Goal: Information Seeking & Learning: Learn about a topic

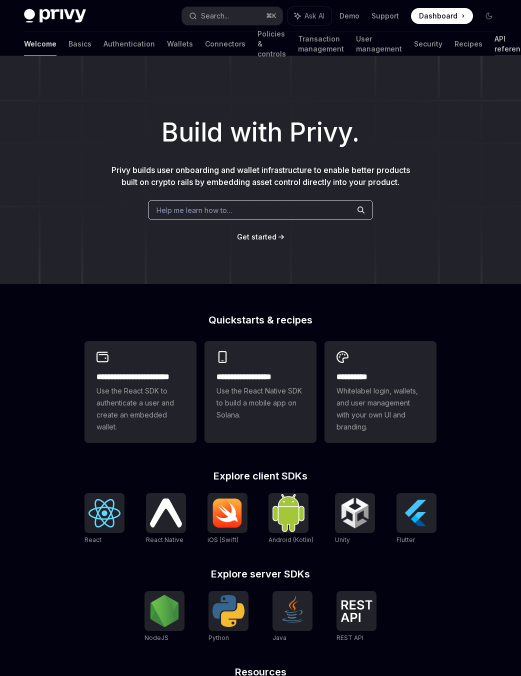
click at [495, 49] on link "API reference" at bounding box center [512, 44] width 35 height 24
type textarea "*"
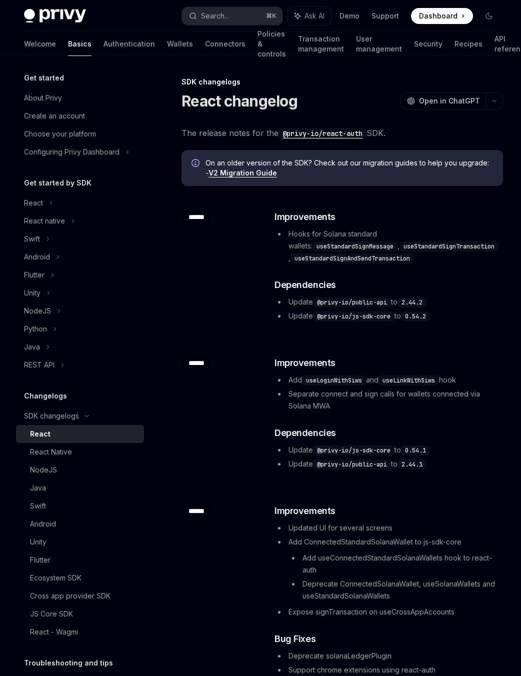
click at [372, 394] on li "Separate connect and sign calls for wallets connected via Solana MWA" at bounding box center [389, 400] width 228 height 24
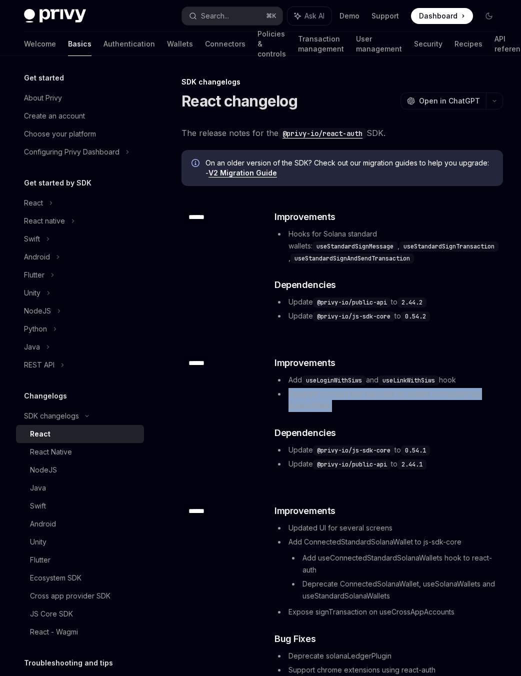
click at [372, 394] on li "Separate connect and sign calls for wallets connected via Solana MWA" at bounding box center [389, 400] width 228 height 24
click at [346, 399] on li "Separate connect and sign calls for wallets connected via Solana MWA" at bounding box center [389, 400] width 228 height 24
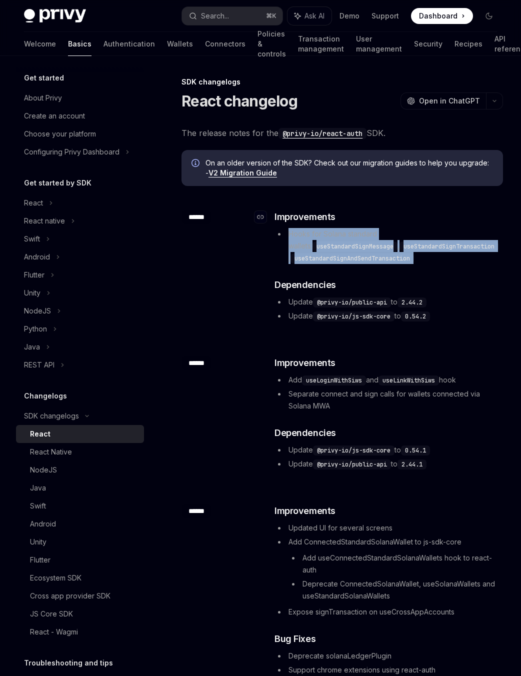
drag, startPoint x: 424, startPoint y: 264, endPoint x: 395, endPoint y: 221, distance: 51.5
click at [395, 221] on div "​ Improvements Hooks for Solana standard wallets: useStandardSignMessage , useS…" at bounding box center [389, 266] width 228 height 112
click at [395, 221] on h3 "​ Improvements" at bounding box center [389, 217] width 228 height 14
drag, startPoint x: 395, startPoint y: 221, endPoint x: 433, endPoint y: 256, distance: 51.7
click at [433, 256] on div "​ Improvements Hooks for Solana standard wallets: useStandardSignMessage , useS…" at bounding box center [389, 266] width 228 height 112
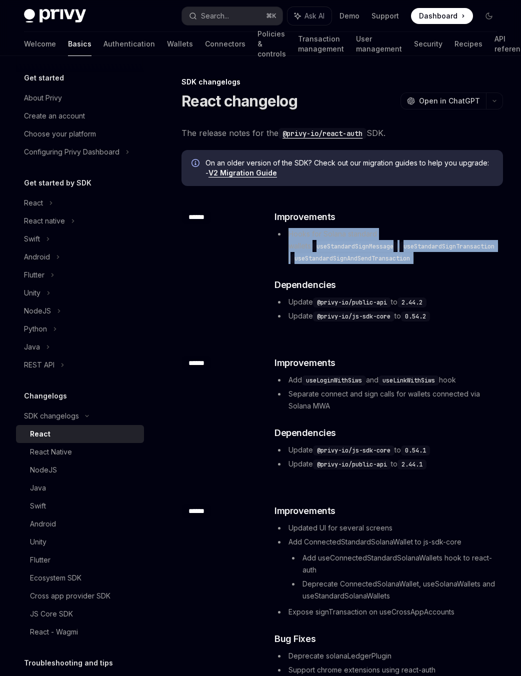
click at [433, 256] on li "Hooks for Solana standard wallets: useStandardSignMessage , useStandardSignTran…" at bounding box center [389, 246] width 228 height 36
drag, startPoint x: 433, startPoint y: 255, endPoint x: 395, endPoint y: 222, distance: 50.0
click at [395, 222] on div "​ Improvements Hooks for Solana standard wallets: useStandardSignMessage , useS…" at bounding box center [389, 266] width 228 height 112
click at [395, 222] on h3 "​ Improvements" at bounding box center [389, 217] width 228 height 14
drag, startPoint x: 395, startPoint y: 222, endPoint x: 423, endPoint y: 259, distance: 46.1
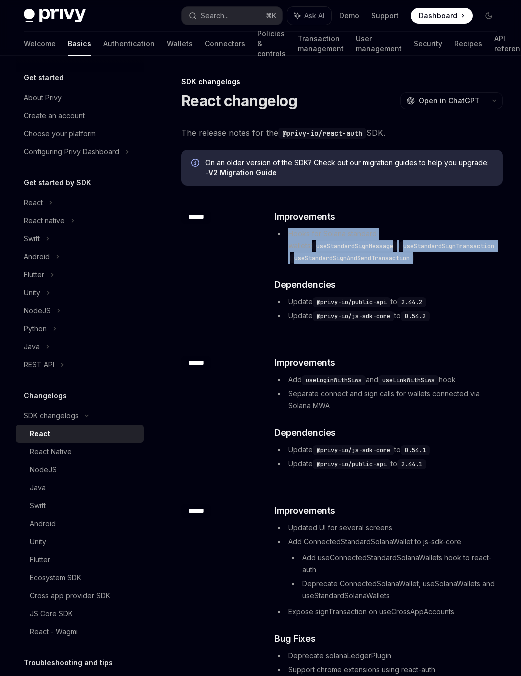
click at [423, 259] on div "​ Improvements Hooks for Solana standard wallets: useStandardSignMessage , useS…" at bounding box center [389, 266] width 228 height 112
click at [423, 259] on li "Hooks for Solana standard wallets: useStandardSignMessage , useStandardSignTran…" at bounding box center [389, 246] width 228 height 36
drag, startPoint x: 423, startPoint y: 259, endPoint x: 395, endPoint y: 222, distance: 46.8
click at [395, 221] on div "​ Improvements Hooks for Solana standard wallets: useStandardSignMessage , useS…" at bounding box center [389, 266] width 228 height 112
click at [395, 222] on h3 "​ Improvements" at bounding box center [389, 217] width 228 height 14
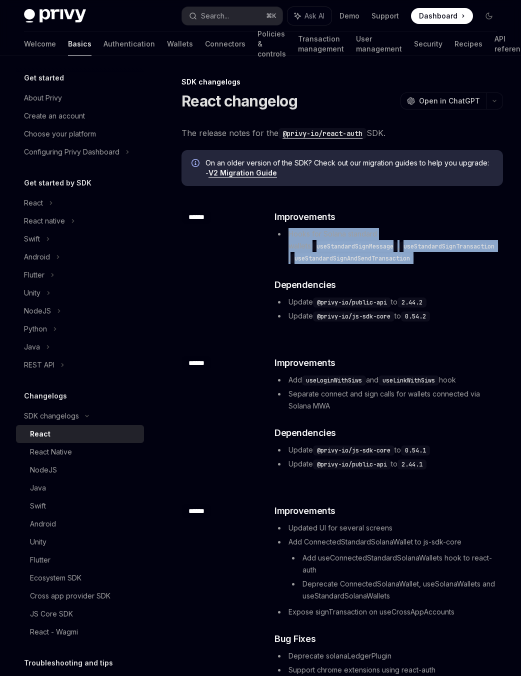
drag, startPoint x: 395, startPoint y: 222, endPoint x: 430, endPoint y: 261, distance: 52.8
click at [430, 261] on div "​ Improvements Hooks for Solana standard wallets: useStandardSignMessage , useS…" at bounding box center [389, 266] width 228 height 112
click at [430, 261] on li "Hooks for Solana standard wallets: useStandardSignMessage , useStandardSignTran…" at bounding box center [389, 246] width 228 height 36
drag, startPoint x: 430, startPoint y: 261, endPoint x: 395, endPoint y: 225, distance: 49.9
click at [395, 225] on div "​ Improvements Hooks for Solana standard wallets: useStandardSignMessage , useS…" at bounding box center [389, 266] width 228 height 112
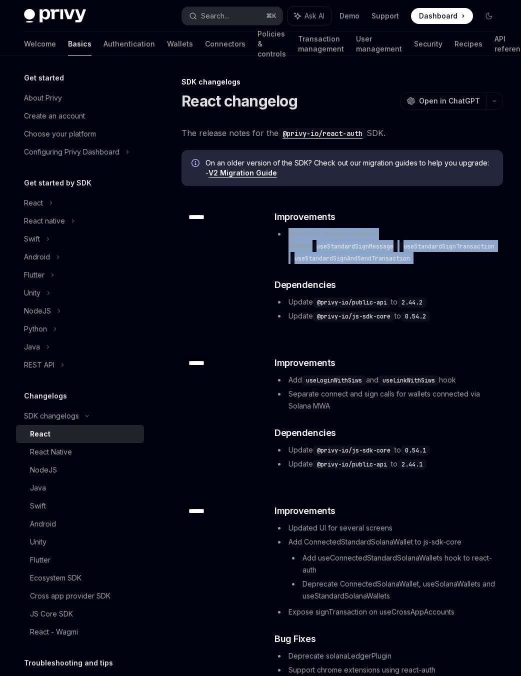
click at [395, 225] on div "​ Improvements Hooks for Solana standard wallets: useStandardSignMessage , useS…" at bounding box center [389, 266] width 228 height 112
drag, startPoint x: 395, startPoint y: 225, endPoint x: 414, endPoint y: 255, distance: 34.8
click at [414, 255] on div "​ Improvements Hooks for Solana standard wallets: useStandardSignMessage , useS…" at bounding box center [389, 266] width 228 height 112
click at [414, 255] on code "useStandardSignAndSendTransaction" at bounding box center [353, 259] width 124 height 10
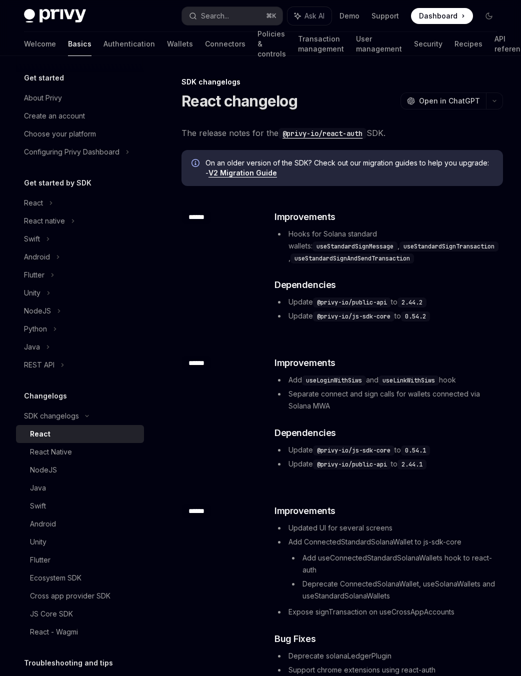
click at [343, 381] on code "useLoginWithSiws" at bounding box center [334, 381] width 64 height 10
click at [433, 480] on div "​ ****** ​ Improvements Add useLoginWithSiws and useLinkWithSiws hook Separate …" at bounding box center [343, 414] width 322 height 148
click at [38, 202] on div "React" at bounding box center [33, 203] width 19 height 12
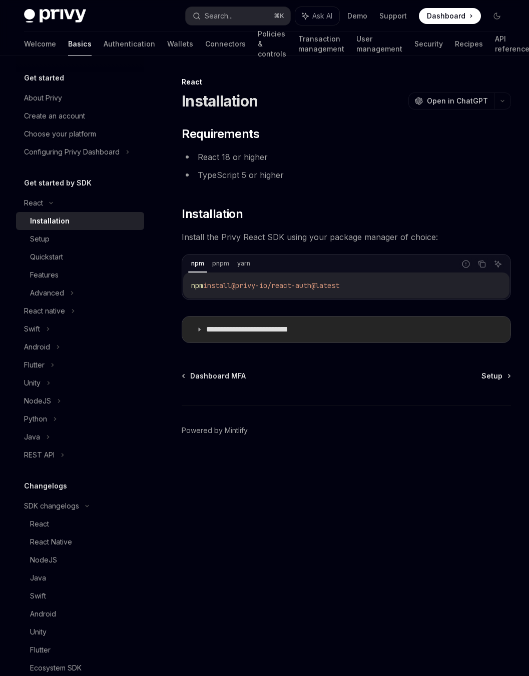
click at [292, 327] on p "**********" at bounding box center [263, 330] width 114 height 10
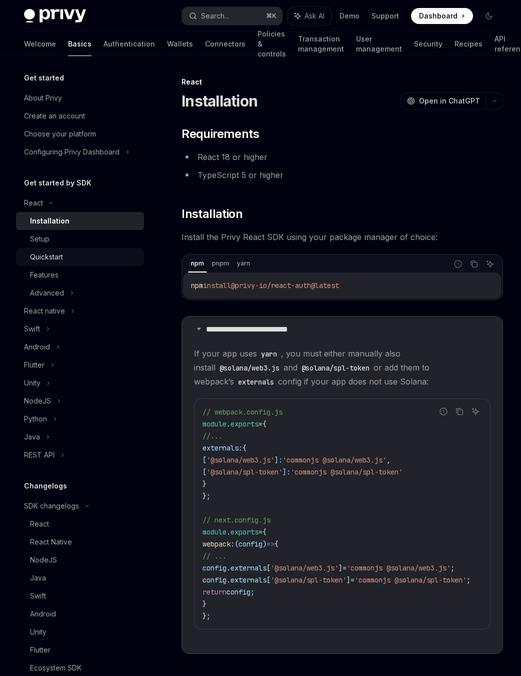
click at [79, 248] on link "Quickstart" at bounding box center [80, 257] width 128 height 18
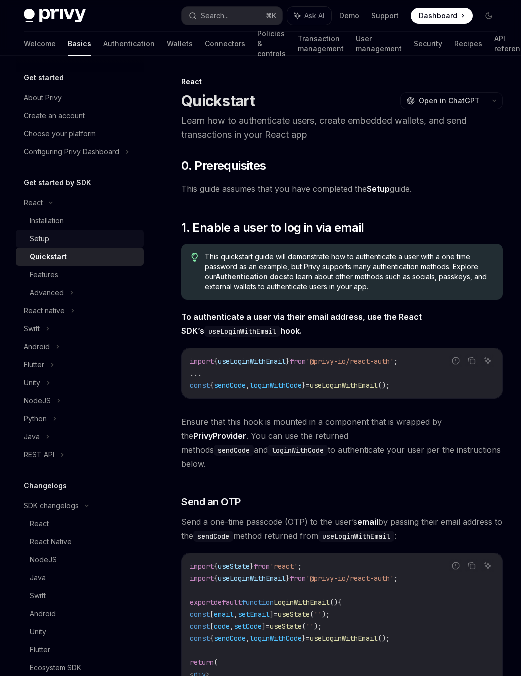
click at [79, 237] on div "Setup" at bounding box center [84, 239] width 108 height 12
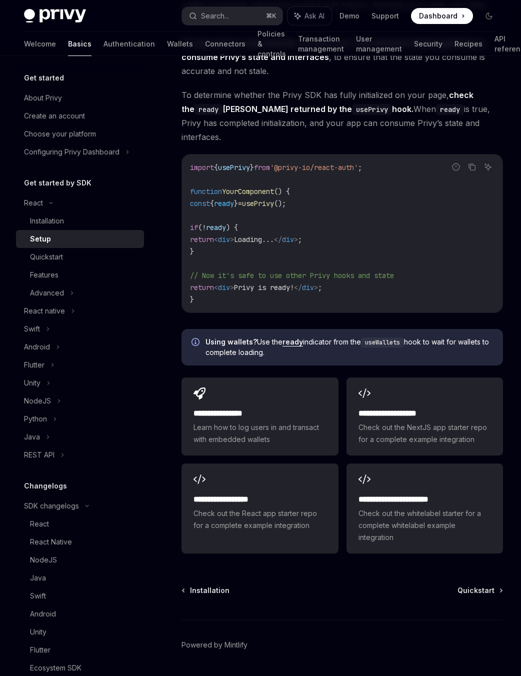
scroll to position [1099, 0]
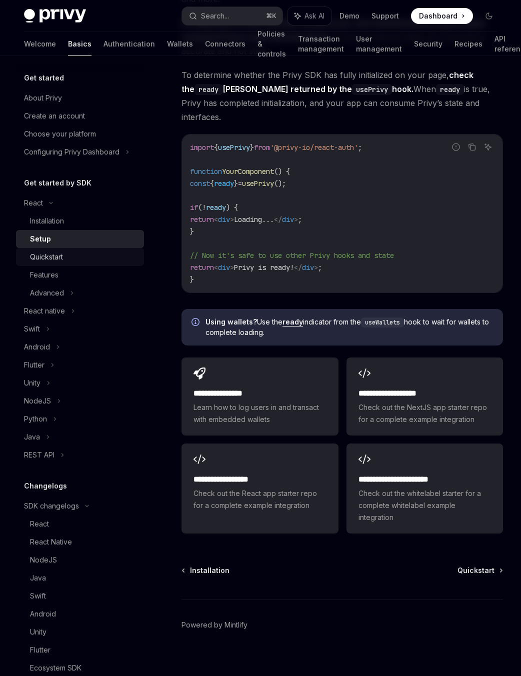
click at [99, 256] on div "Quickstart" at bounding box center [84, 257] width 108 height 12
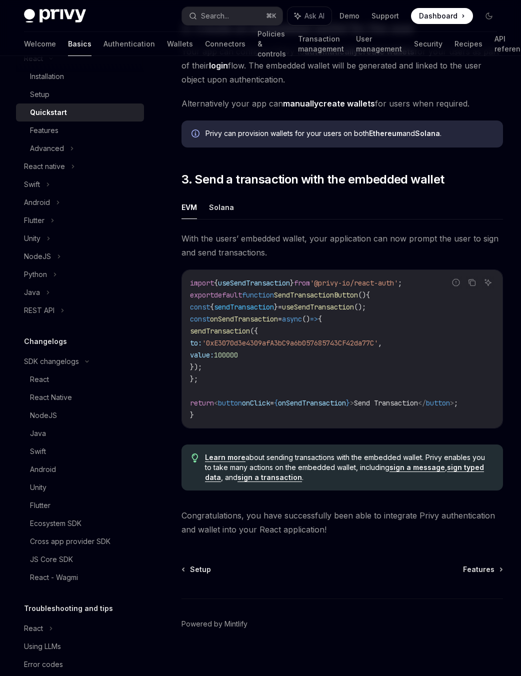
scroll to position [779, 0]
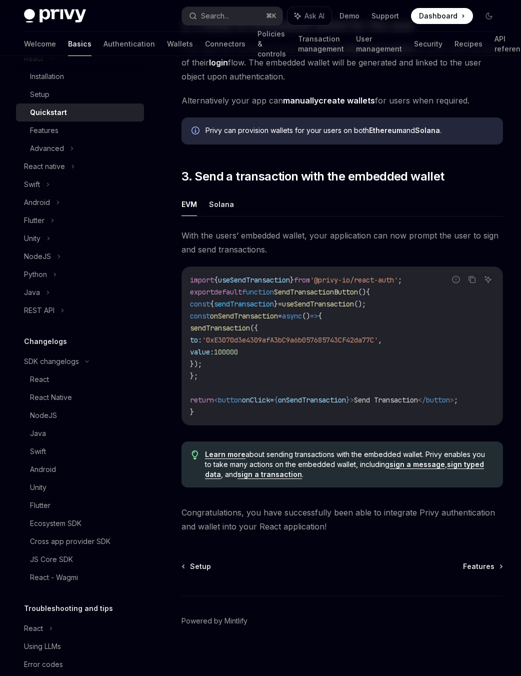
click at [256, 470] on link "sign a transaction" at bounding box center [270, 474] width 65 height 9
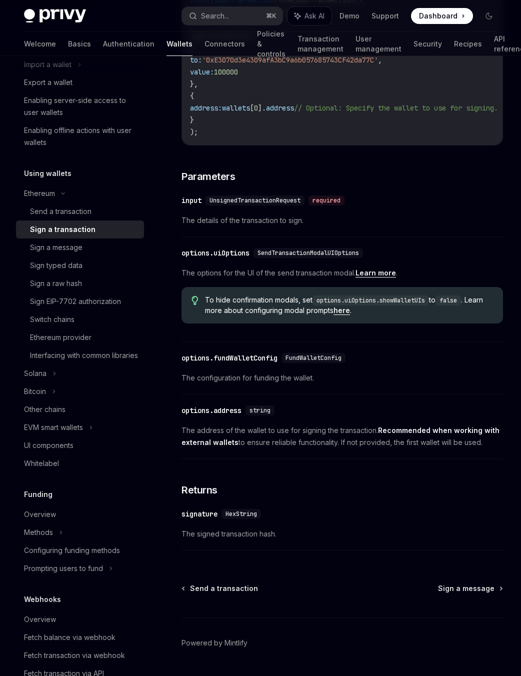
scroll to position [349, 0]
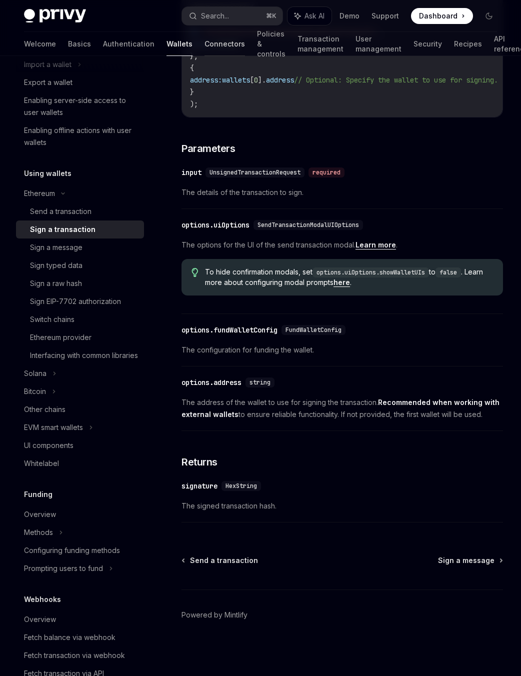
click at [205, 48] on link "Connectors" at bounding box center [225, 44] width 41 height 24
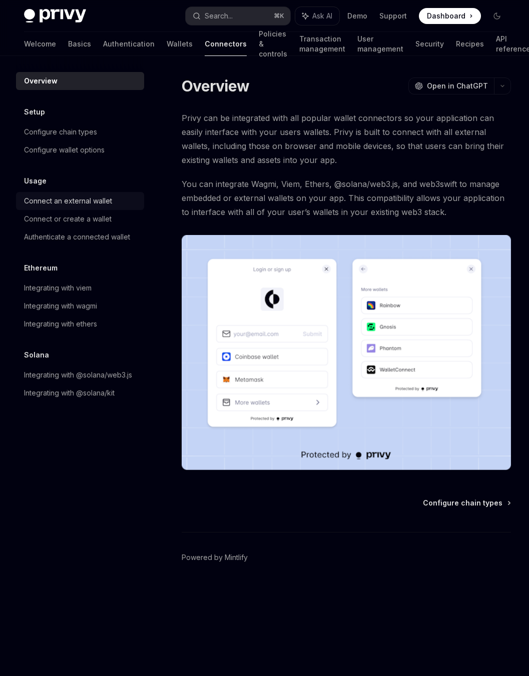
click at [103, 197] on div "Connect an external wallet" at bounding box center [68, 201] width 88 height 12
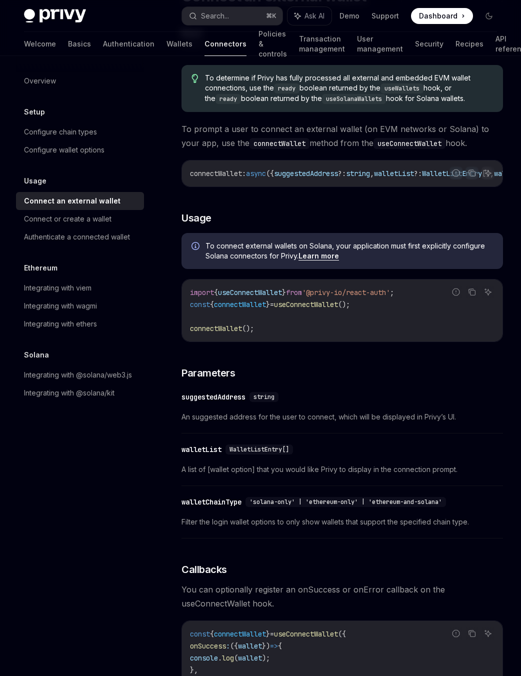
scroll to position [94, 0]
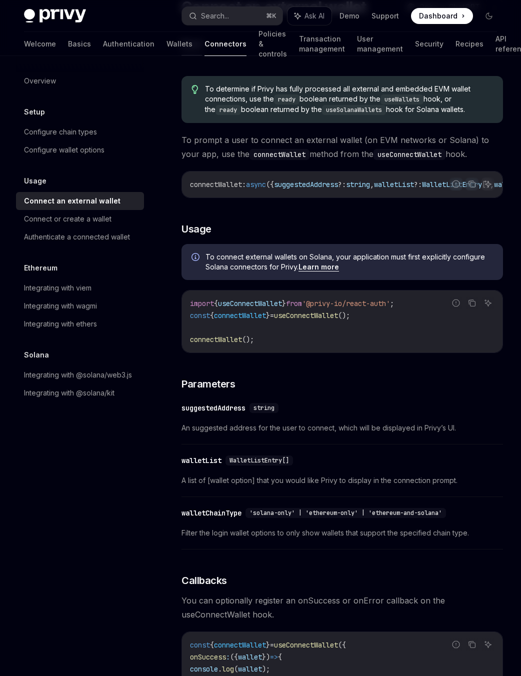
click at [322, 272] on link "Learn more" at bounding box center [319, 267] width 41 height 9
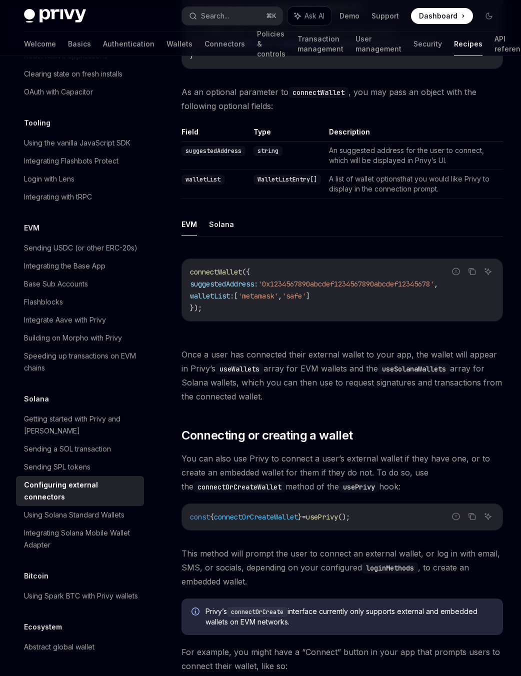
scroll to position [595, 0]
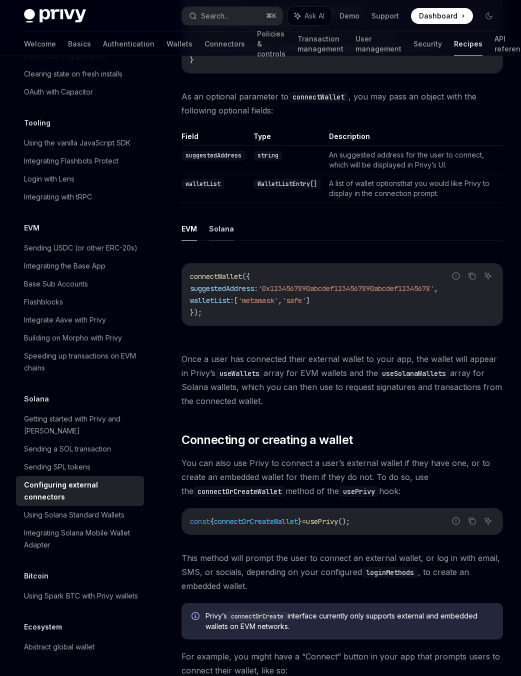
click at [215, 227] on button "Solana" at bounding box center [221, 229] width 25 height 24
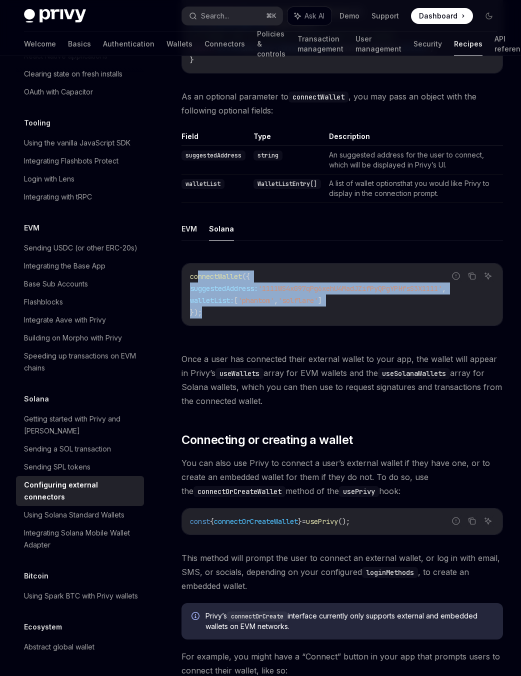
drag, startPoint x: 198, startPoint y: 273, endPoint x: 264, endPoint y: 315, distance: 78.3
click at [263, 316] on code "connectWallet ({ suggestedAddress: '1111WS4xG97qPg6xehU4MadJZifPyQPgYPHfsS3X111…" at bounding box center [342, 295] width 305 height 48
click at [265, 315] on code "connectWallet ({ suggestedAddress: '1111WS4xG97qPg6xehU4MadJZifPyQPgYPHfsS3X111…" at bounding box center [342, 295] width 305 height 48
drag, startPoint x: 265, startPoint y: 315, endPoint x: 192, endPoint y: 278, distance: 81.2
click at [193, 279] on code "connectWallet ({ suggestedAddress: '1111WS4xG97qPg6xehU4MadJZifPyQPgYPHfsS3X111…" at bounding box center [342, 295] width 305 height 48
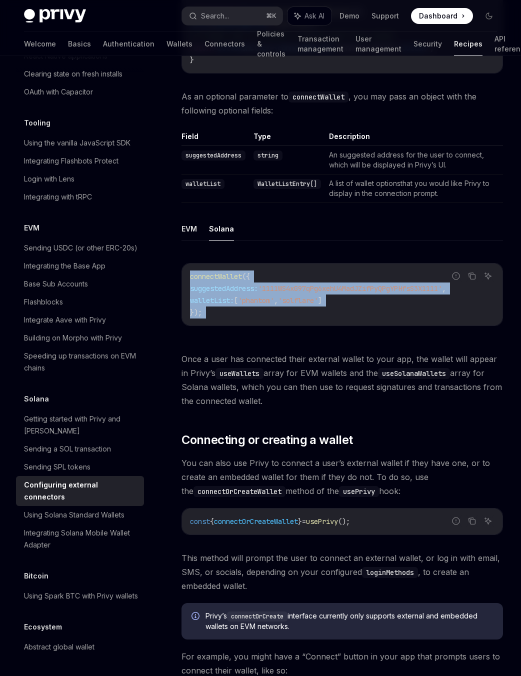
click at [192, 278] on span "connectWallet" at bounding box center [216, 276] width 52 height 9
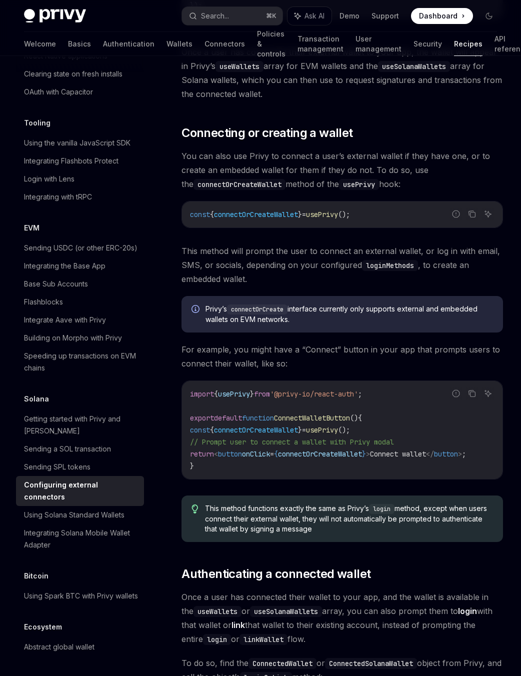
scroll to position [904, 0]
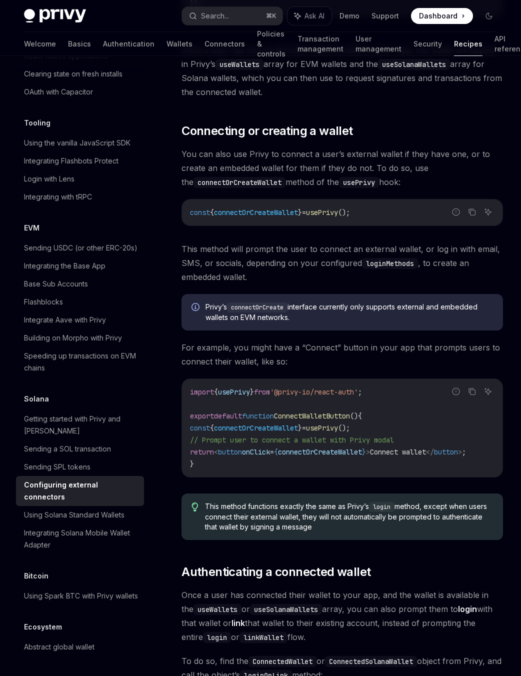
click at [270, 168] on span "You can also use Privy to connect a user’s external wallet if they have one, or…" at bounding box center [343, 168] width 322 height 42
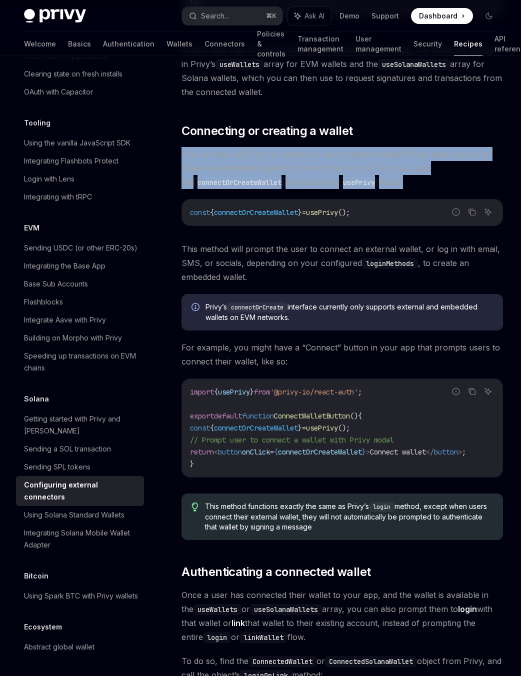
click at [270, 168] on span "You can also use Privy to connect a user’s external wallet if they have one, or…" at bounding box center [343, 168] width 322 height 42
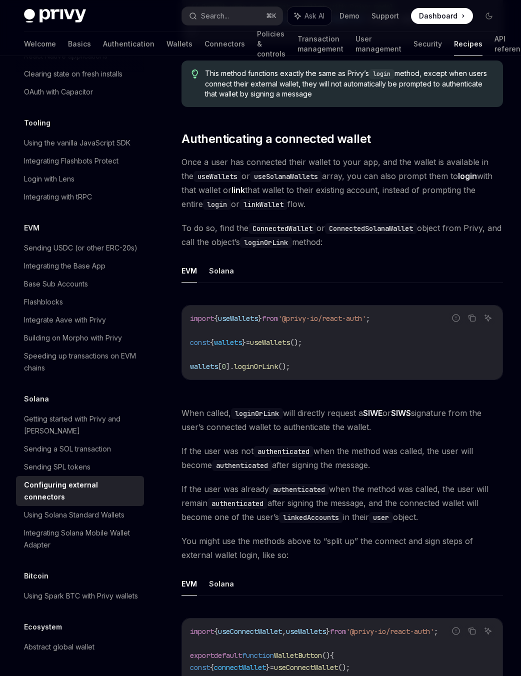
scroll to position [1339, 0]
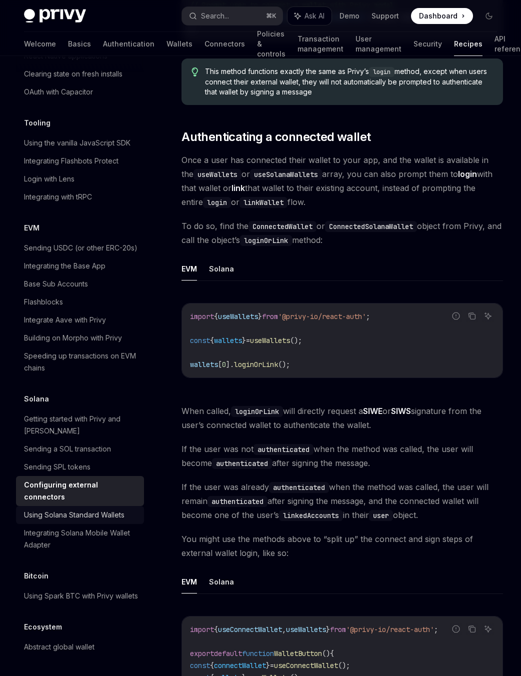
click at [108, 509] on div "Using Solana Standard Wallets" at bounding box center [74, 515] width 101 height 12
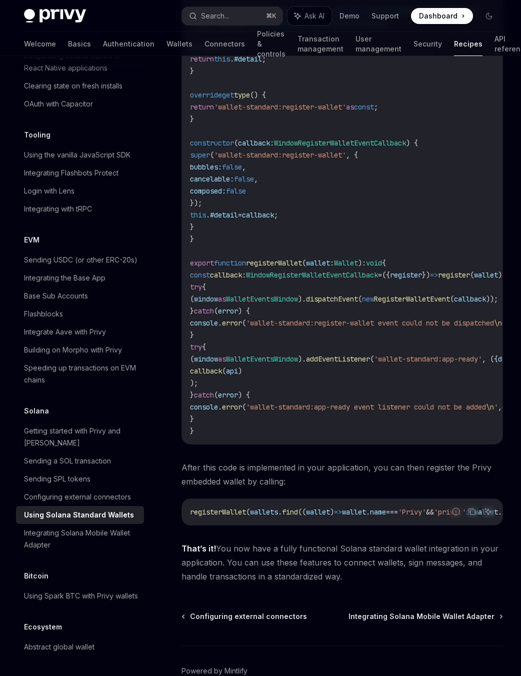
scroll to position [1530, 0]
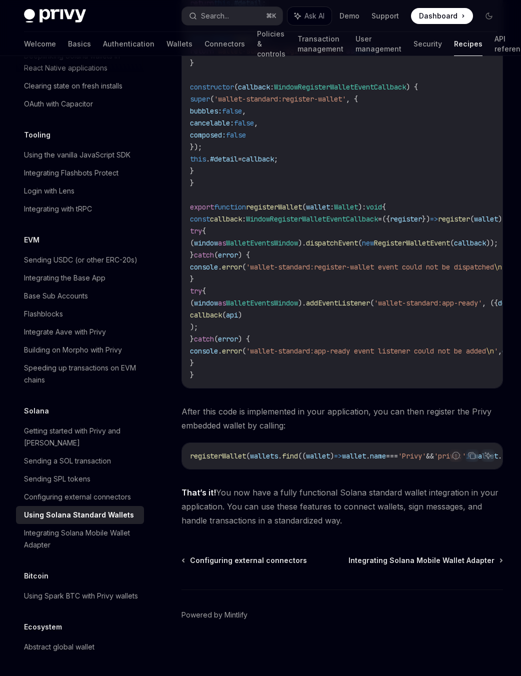
drag, startPoint x: 323, startPoint y: 470, endPoint x: 339, endPoint y: 471, distance: 16.5
click at [110, 527] on div "Integrating Solana Mobile Wallet Adapter" at bounding box center [81, 539] width 114 height 24
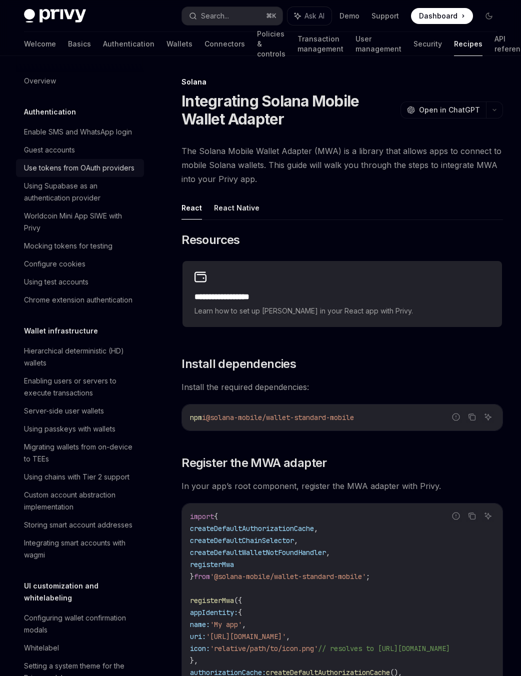
click at [110, 174] on div "Use tokens from OAuth providers" at bounding box center [79, 168] width 111 height 12
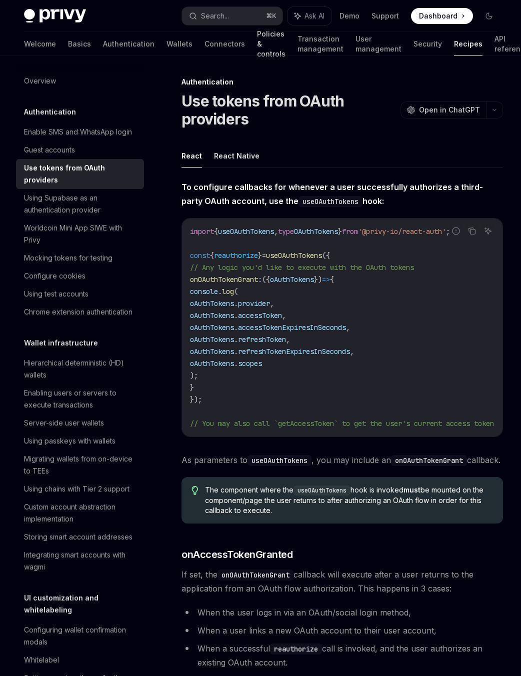
click at [257, 48] on link "Policies & controls" at bounding box center [271, 44] width 29 height 24
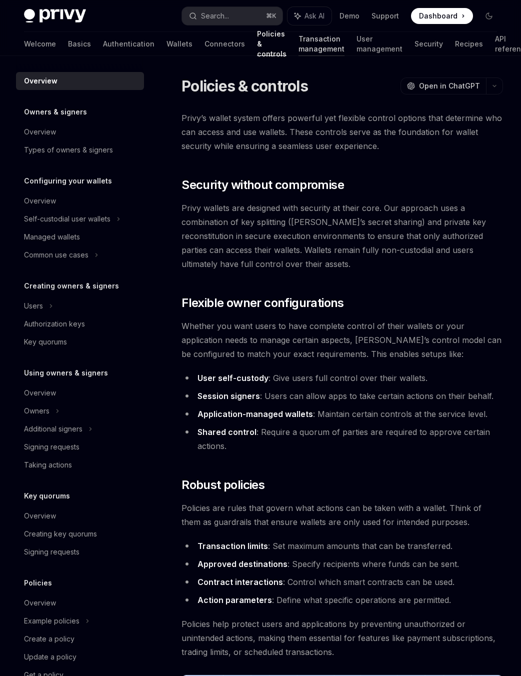
click at [299, 48] on link "Transaction management" at bounding box center [322, 44] width 46 height 24
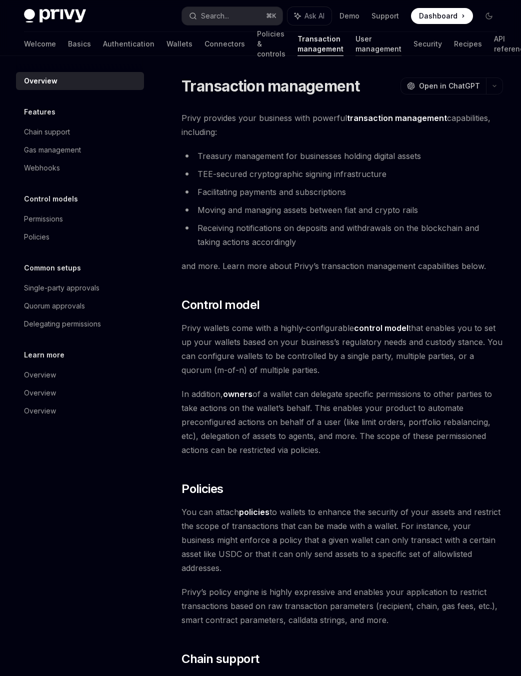
click at [359, 47] on link "User management" at bounding box center [379, 44] width 46 height 24
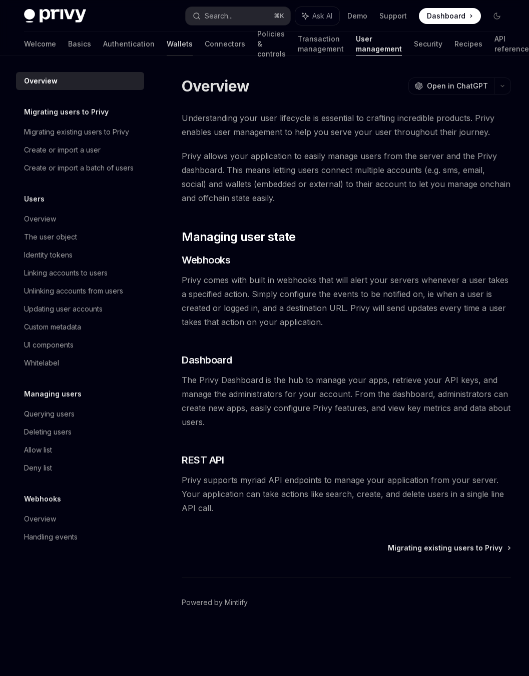
click at [167, 42] on link "Wallets" at bounding box center [180, 44] width 26 height 24
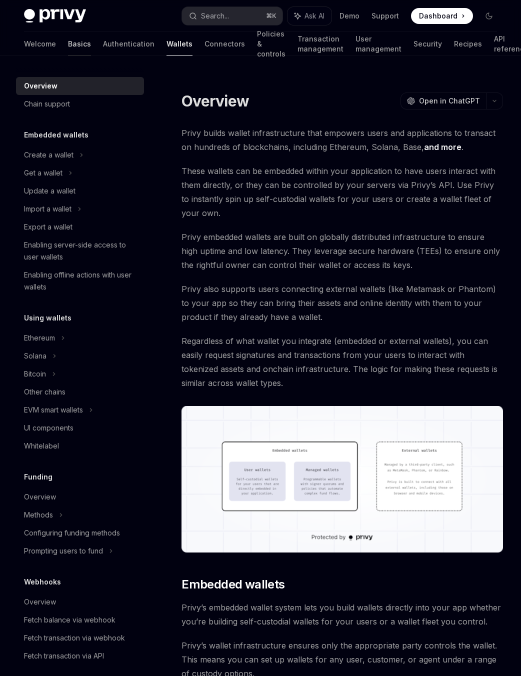
click at [68, 42] on link "Basics" at bounding box center [79, 44] width 23 height 24
type textarea "*"
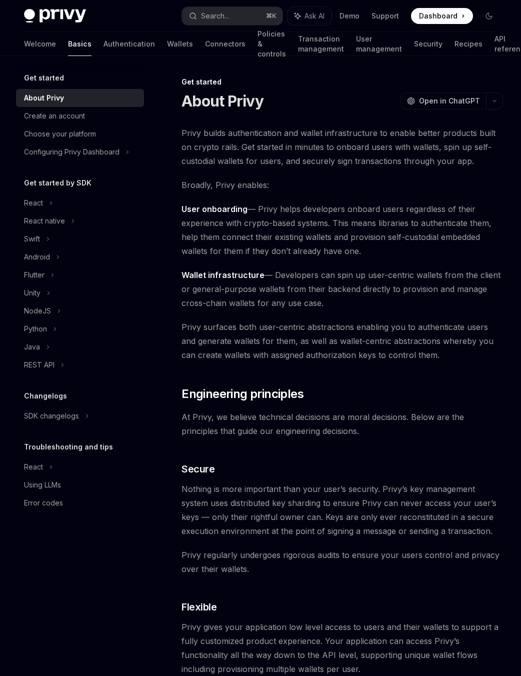
click at [277, 252] on span "User onboarding — Privy helps developers onboard users regardless of their expe…" at bounding box center [343, 230] width 322 height 56
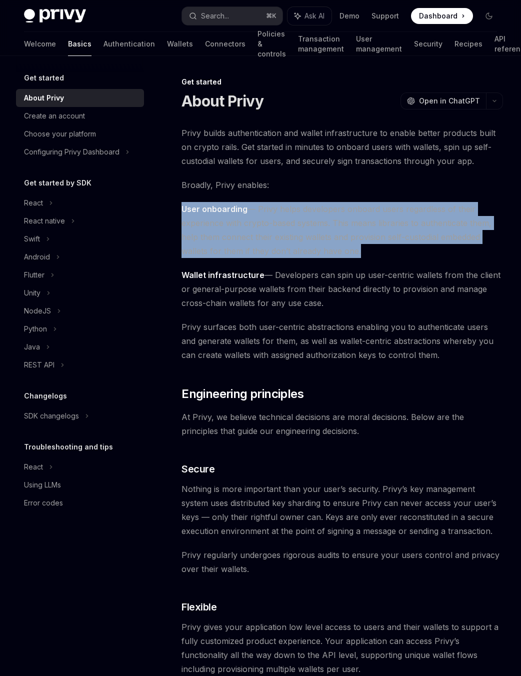
click at [277, 252] on span "User onboarding — Privy helps developers onboard users regardless of their expe…" at bounding box center [343, 230] width 322 height 56
click at [283, 228] on span "User onboarding — Privy helps developers onboard users regardless of their expe…" at bounding box center [343, 230] width 322 height 56
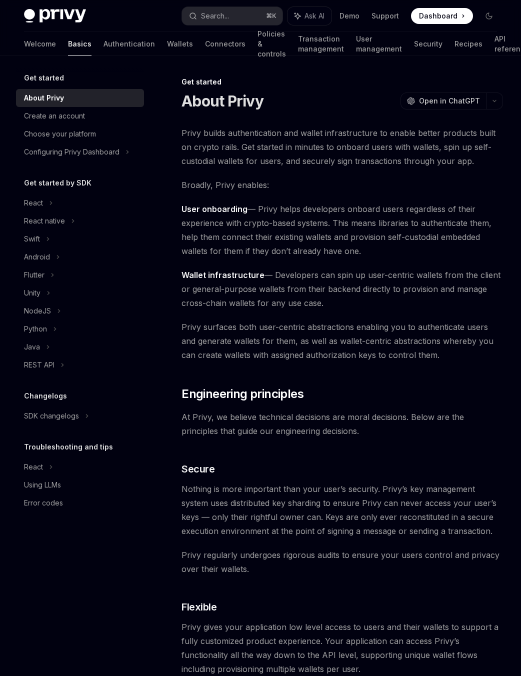
click at [399, 264] on div "Privy builds authentication and wallet infrastructure to enable better products…" at bounding box center [343, 643] width 322 height 1034
click at [293, 305] on span "Wallet infrastructure — Developers can spin up user-centric wallets from the cl…" at bounding box center [343, 289] width 322 height 42
click at [221, 165] on span "Privy builds authentication and wallet infrastructure to enable better products…" at bounding box center [343, 147] width 322 height 42
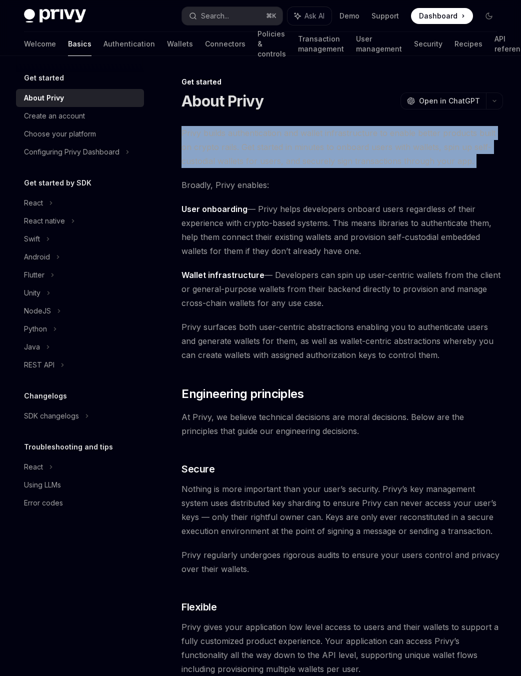
click at [221, 165] on span "Privy builds authentication and wallet infrastructure to enable better products…" at bounding box center [343, 147] width 322 height 42
